Goal: Transaction & Acquisition: Book appointment/travel/reservation

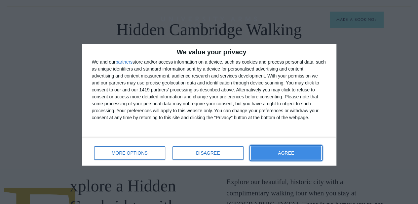
click at [297, 153] on button "AGREE" at bounding box center [286, 152] width 71 height 13
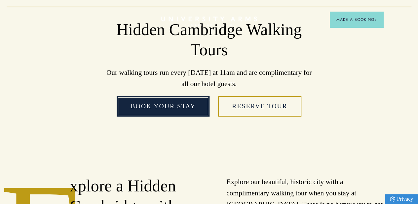
click at [161, 109] on link "Book Your Stay" at bounding box center [163, 106] width 93 height 20
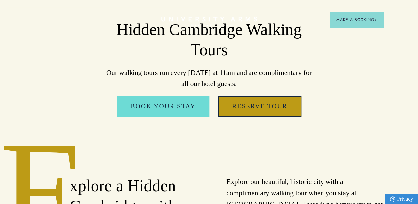
click at [258, 112] on link "Reserve Tour" at bounding box center [259, 106] width 83 height 20
